Goal: Task Accomplishment & Management: Use online tool/utility

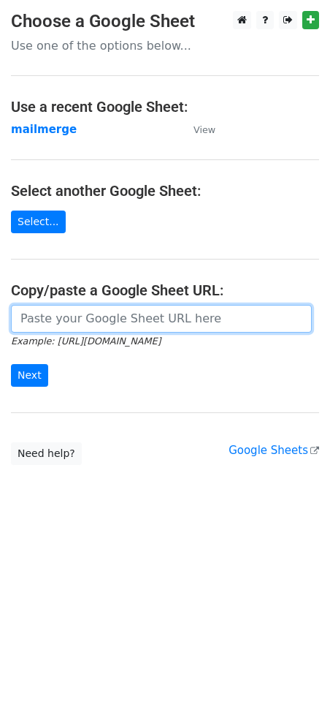
click at [116, 315] on input "url" at bounding box center [161, 319] width 301 height 28
paste input "[URL][DOMAIN_NAME]"
type input "[URL][DOMAIN_NAME]"
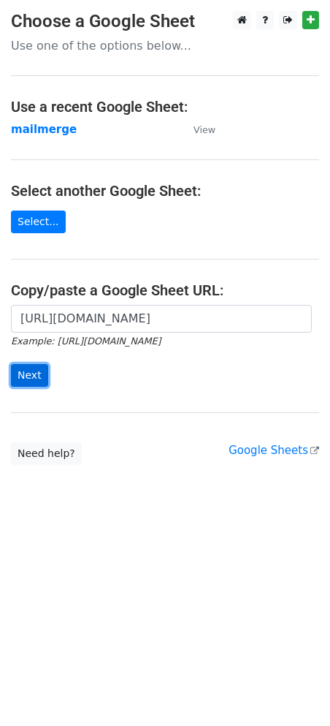
scroll to position [0, 0]
click at [20, 373] on input "Next" at bounding box center [29, 375] width 37 height 23
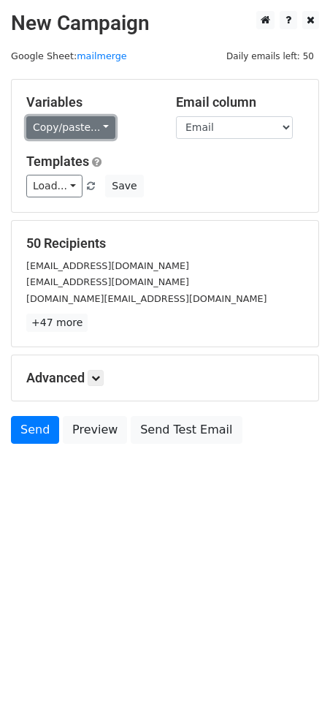
click at [82, 134] on link "Copy/paste..." at bounding box center [70, 127] width 89 height 23
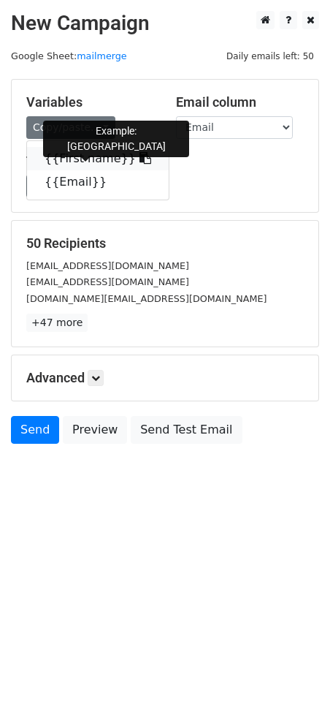
click at [93, 164] on link "{{First name}}" at bounding box center [98, 158] width 142 height 23
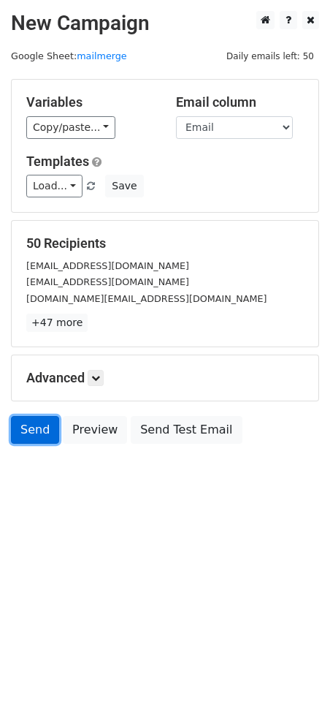
click at [40, 432] on link "Send" at bounding box center [35, 430] width 48 height 28
